Goal: Communication & Community: Answer question/provide support

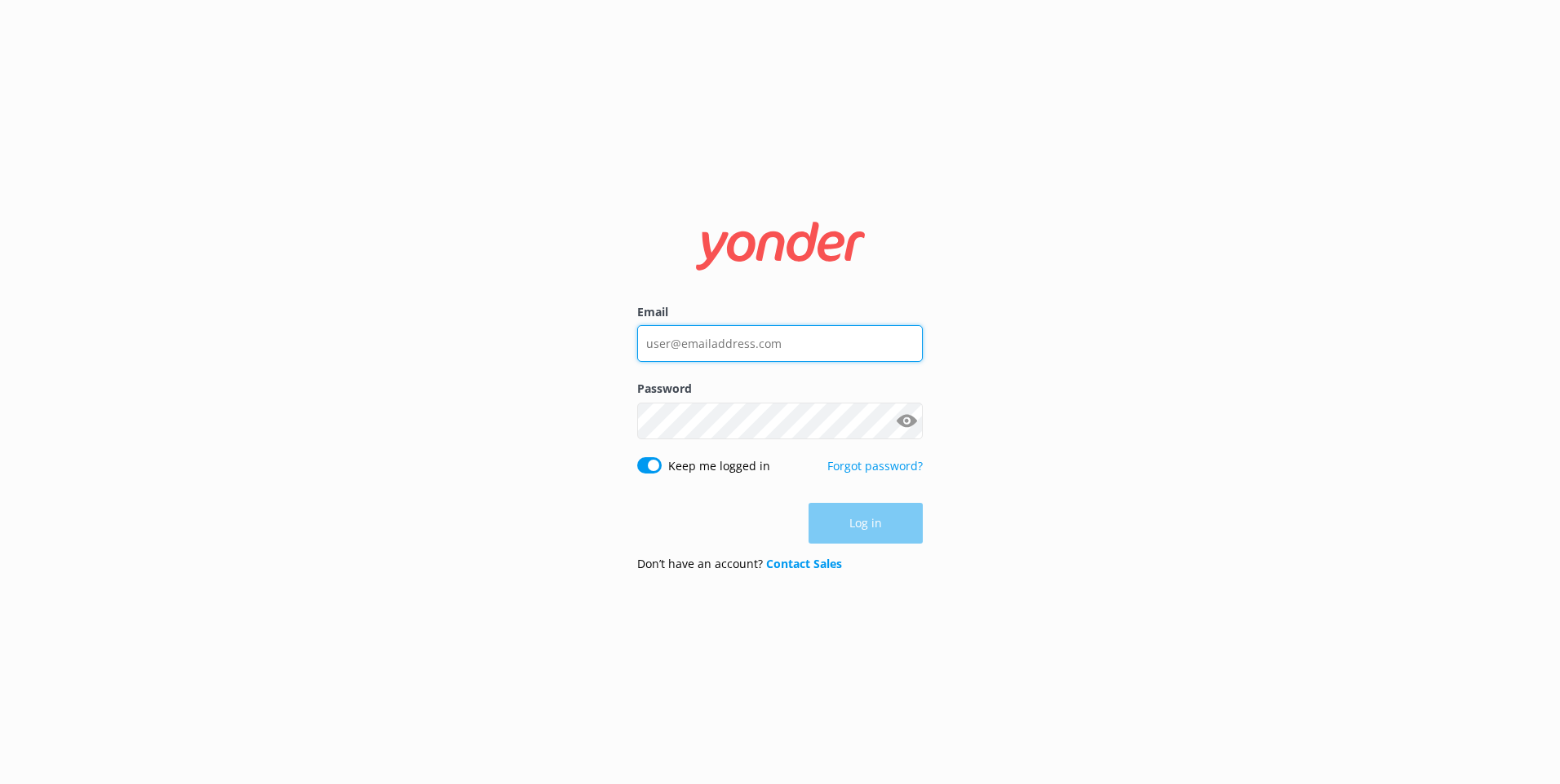
click at [711, 335] on input "Email" at bounding box center [780, 343] width 286 height 36
type input "[EMAIL_ADDRESS][DOMAIN_NAME]"
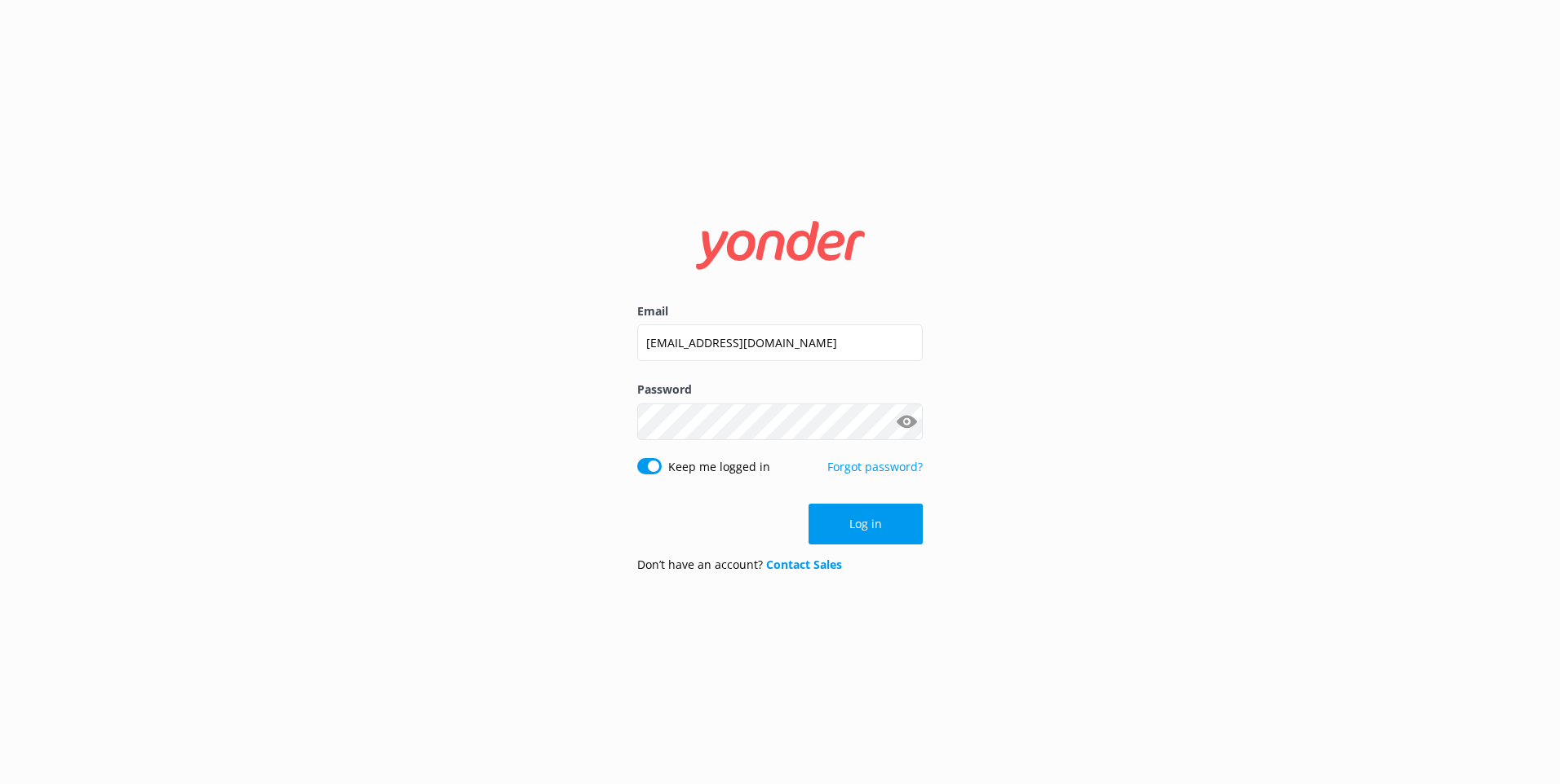
click at [666, 383] on label "Password" at bounding box center [780, 389] width 286 height 18
click button "Log in" at bounding box center [865, 524] width 114 height 41
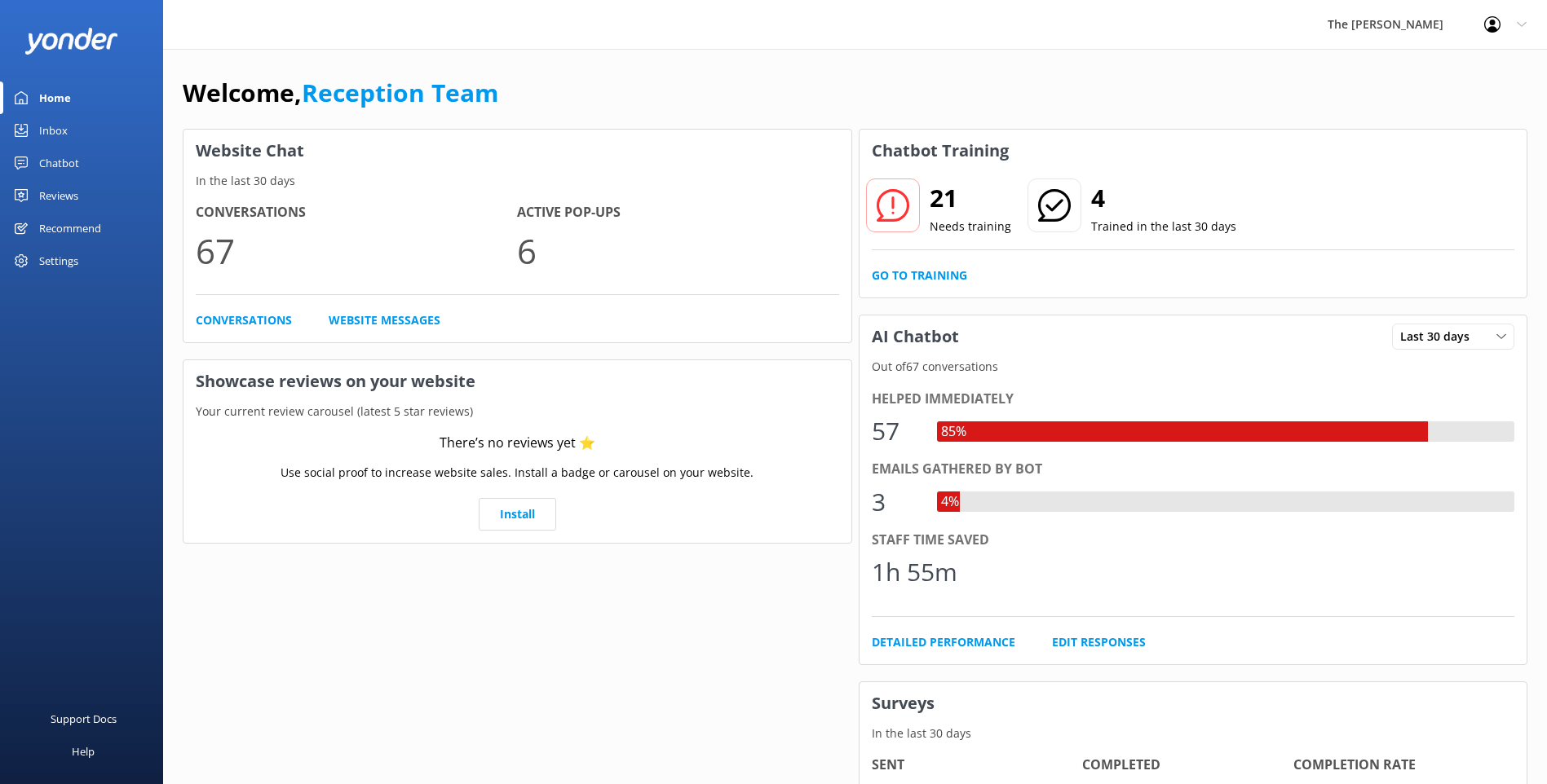
click at [67, 136] on div "Inbox" at bounding box center [53, 130] width 28 height 33
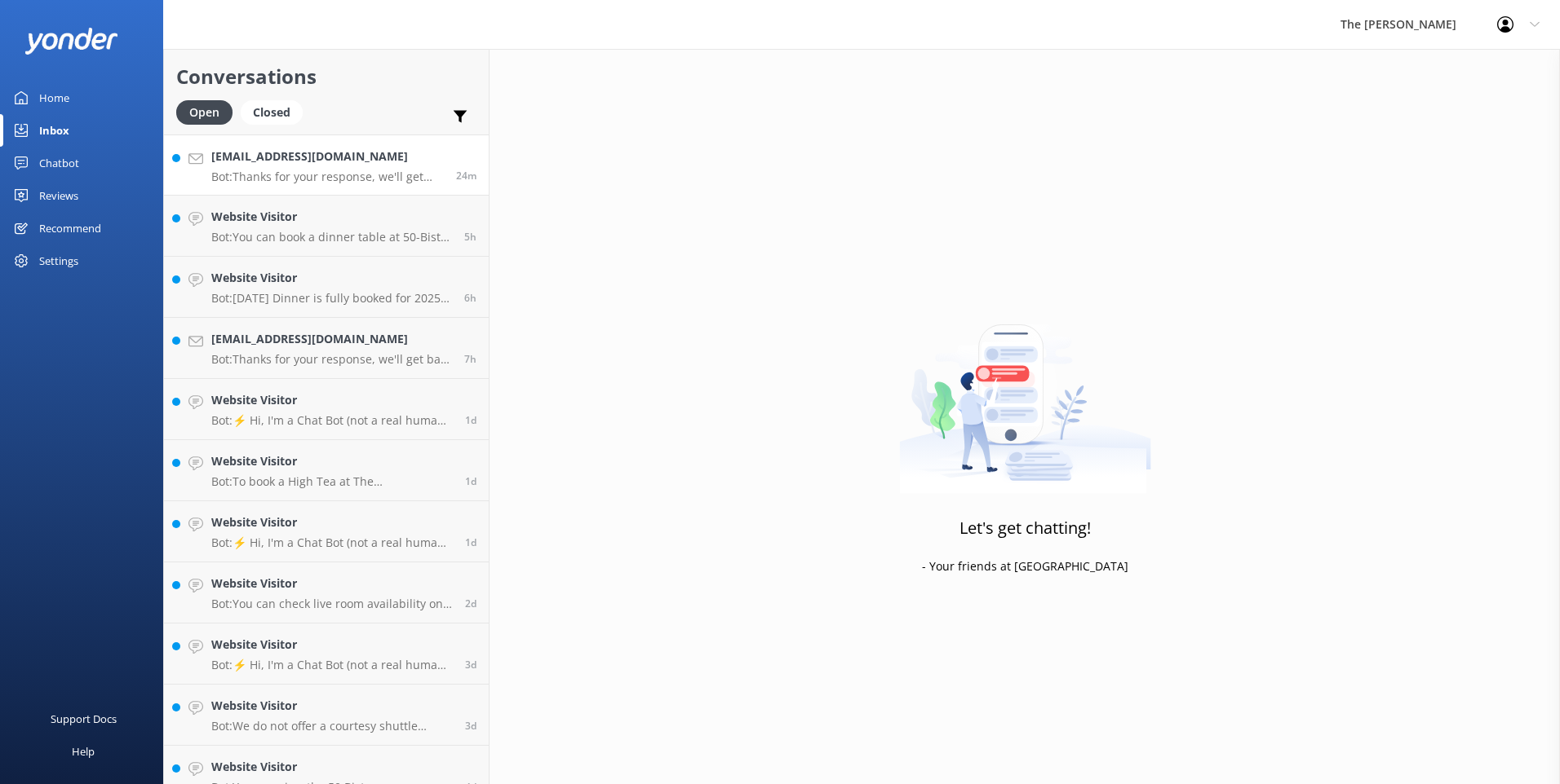
click at [341, 171] on p "Bot: Thanks for your response, we'll get back to you as soon as we can during o…" at bounding box center [327, 176] width 232 height 15
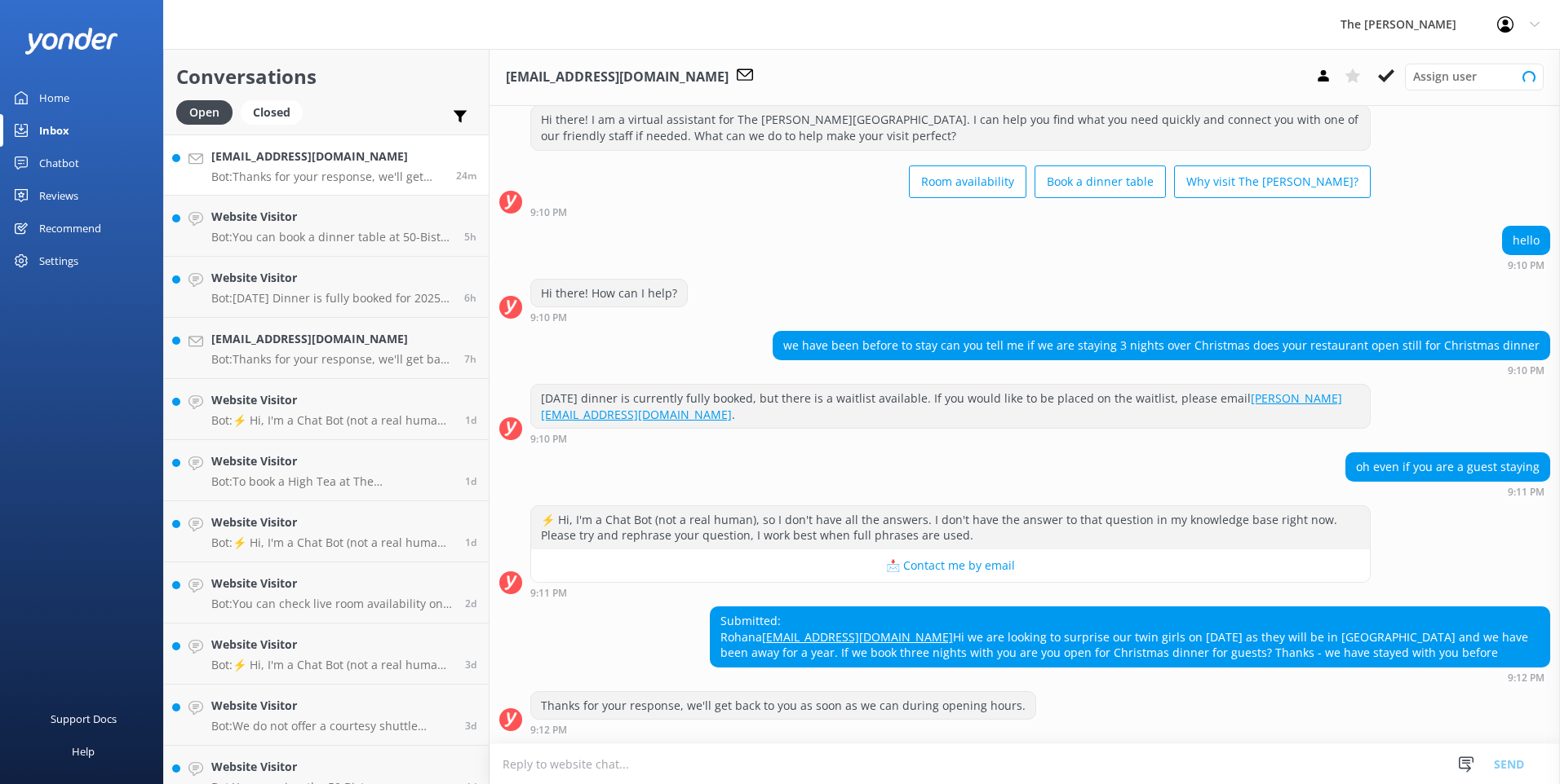
scroll to position [75, 0]
click at [652, 763] on textarea at bounding box center [1025, 764] width 1070 height 40
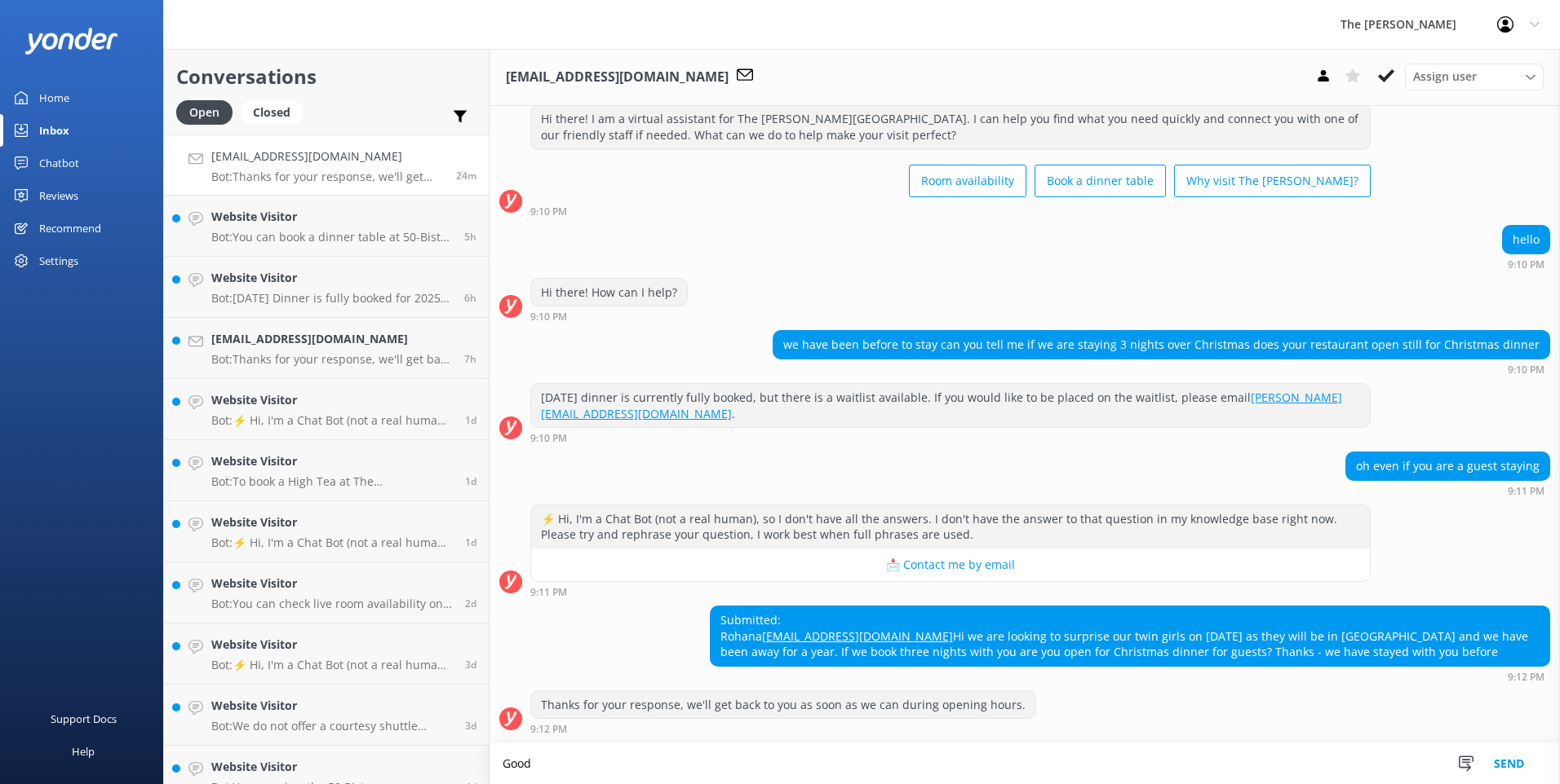
scroll to position [75, 0]
click at [679, 764] on textarea "Good evening, we typically allow for in-house guests on [DATE] at t" at bounding box center [1025, 764] width 1070 height 41
click at [965, 763] on textarea "Good evening, we typically allow a space for in-house guests on [DATE] at t" at bounding box center [1025, 764] width 1070 height 41
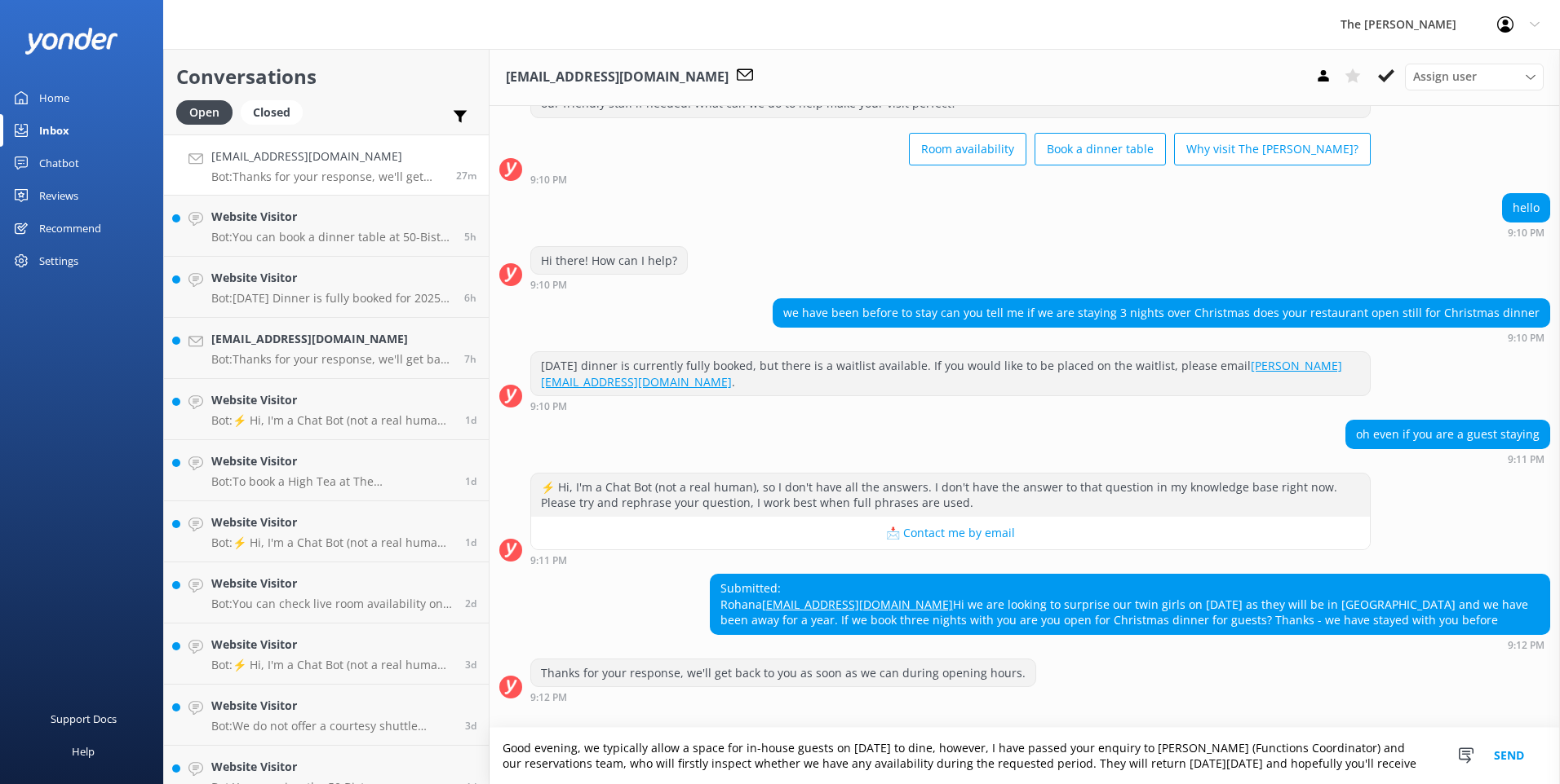
scroll to position [107, 0]
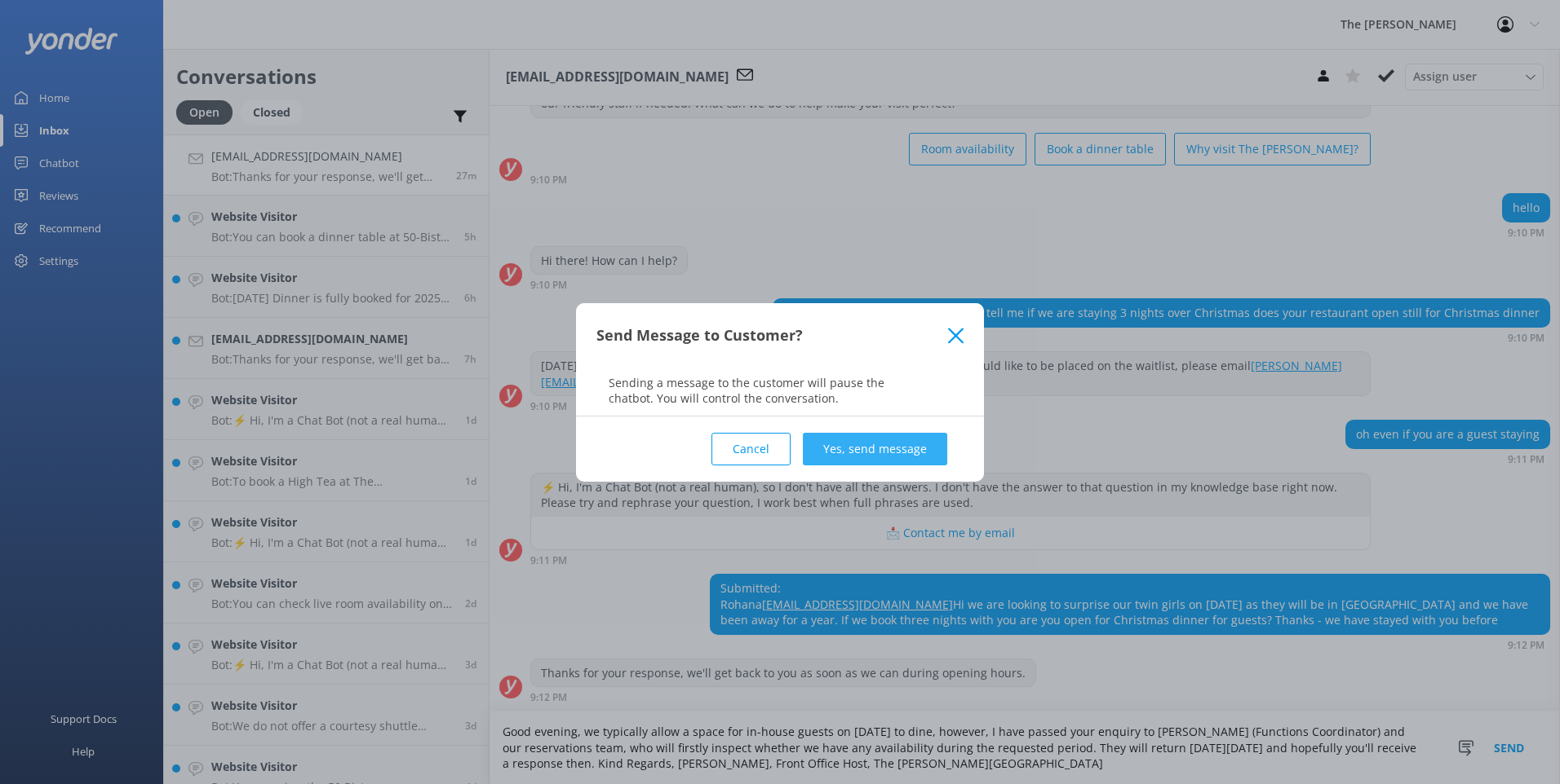
type textarea "Good evening, we typically allow a space for in-house guests on [DATE] to dine,…"
click at [882, 437] on button "Yes, send message" at bounding box center [875, 449] width 145 height 33
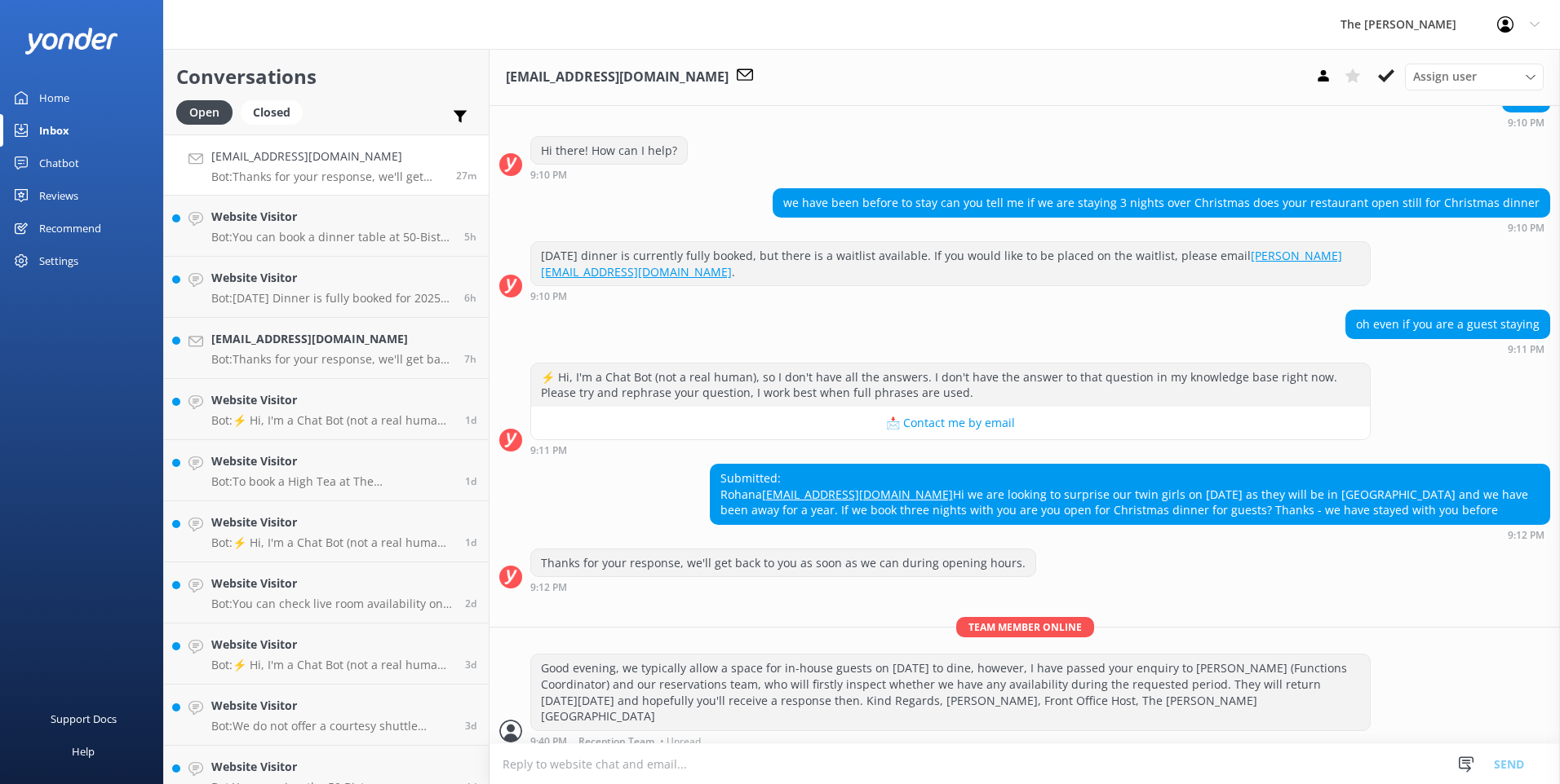
scroll to position [213, 0]
